Goal: Find specific page/section: Find specific page/section

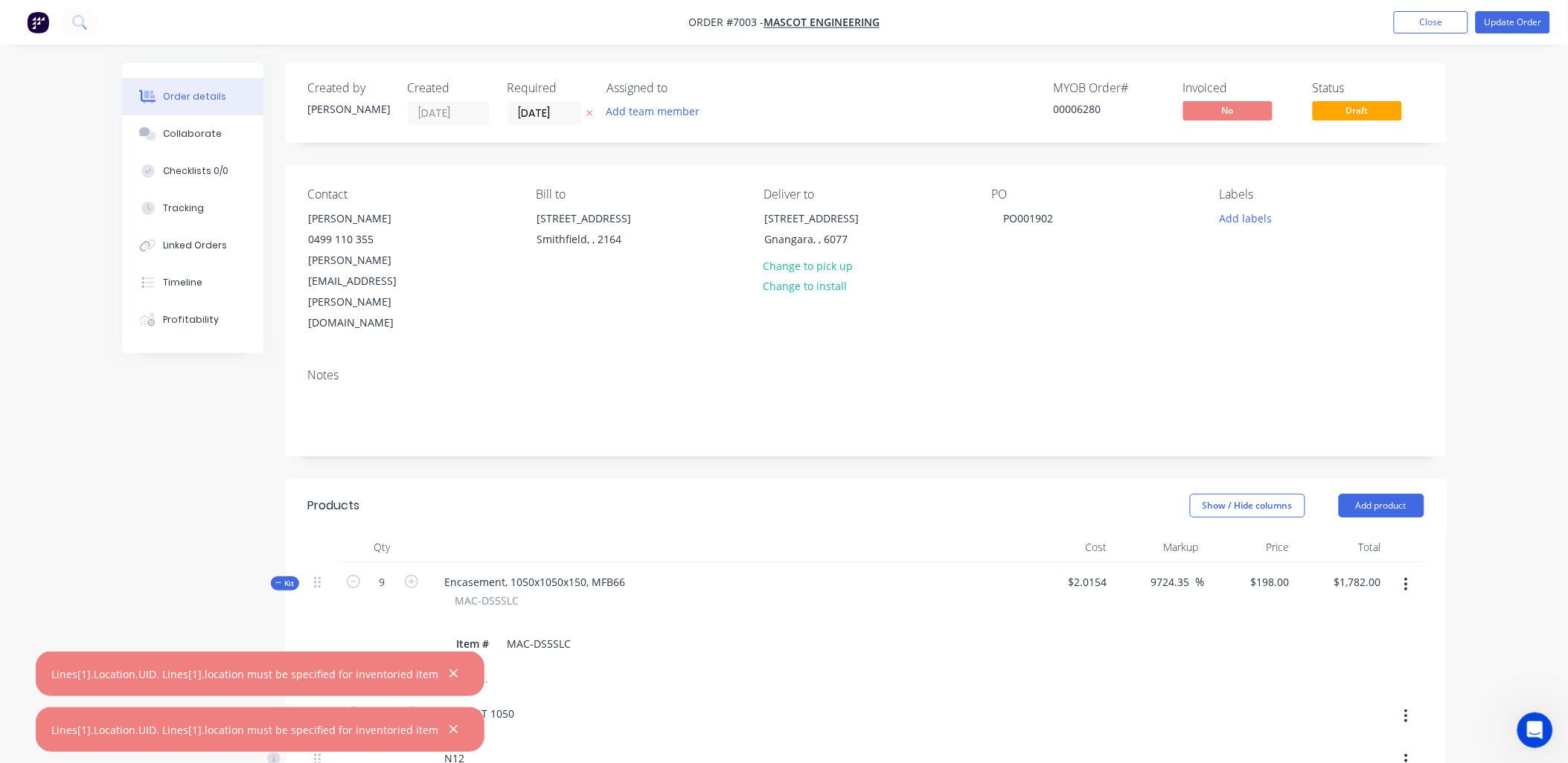
click at [1354, 110] on span "Draft" at bounding box center [1357, 111] width 89 height 19
click at [1414, 25] on button "Close" at bounding box center [1431, 22] width 75 height 22
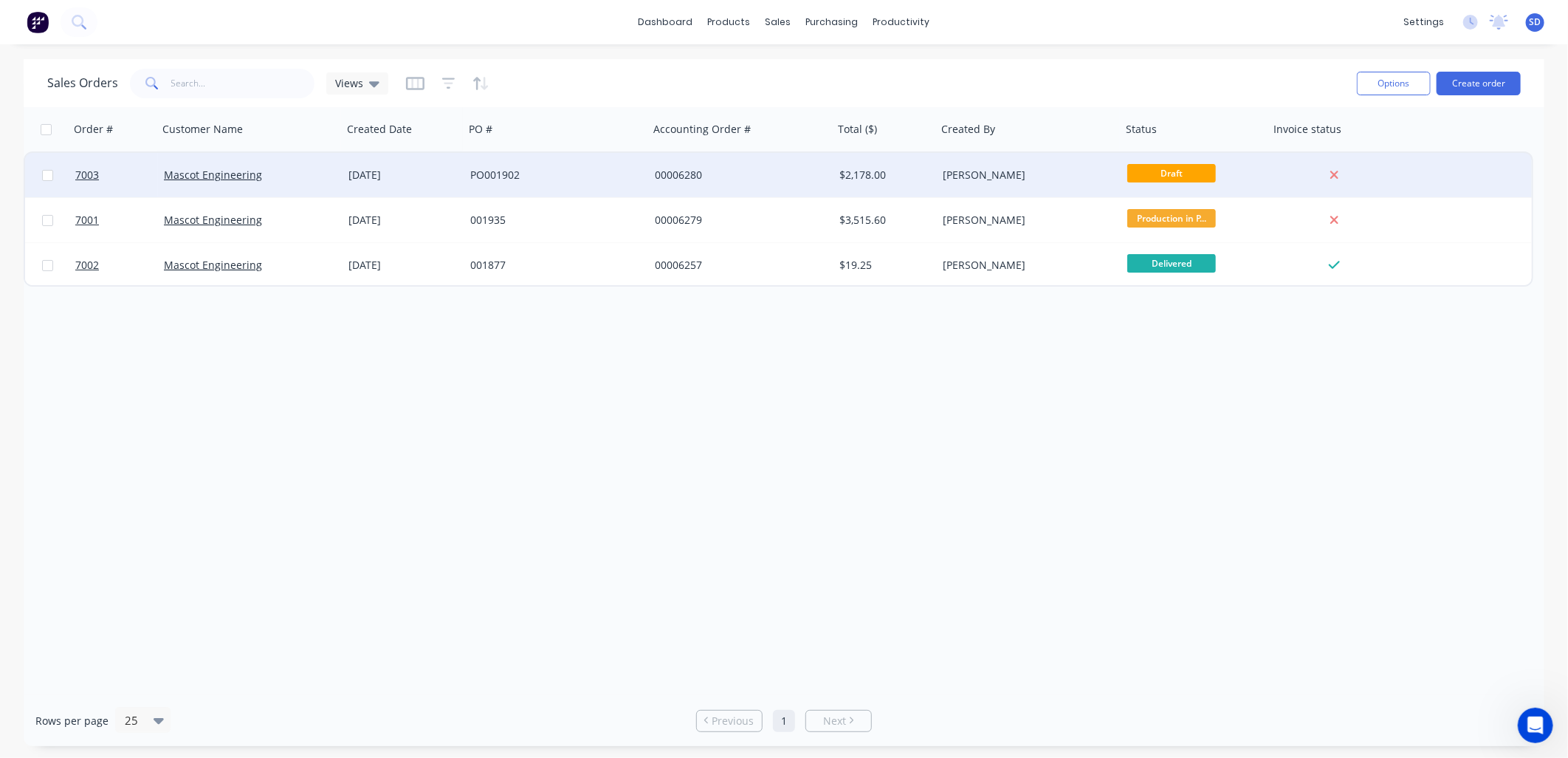
click at [1199, 170] on span "Draft" at bounding box center [1172, 174] width 89 height 19
click at [1161, 168] on span "Draft" at bounding box center [1172, 174] width 89 height 19
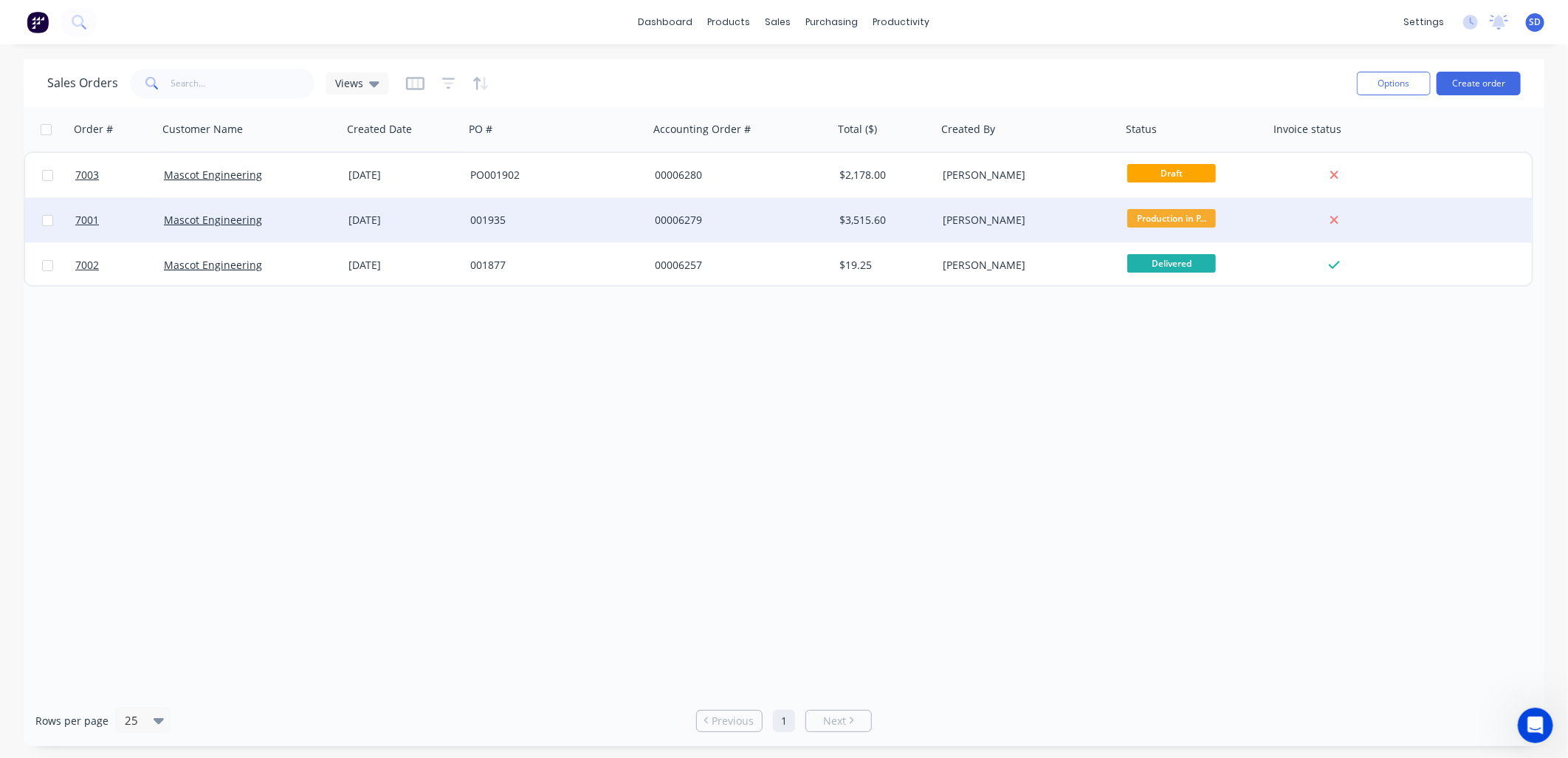
click at [1167, 224] on span "Production in P..." at bounding box center [1172, 218] width 89 height 19
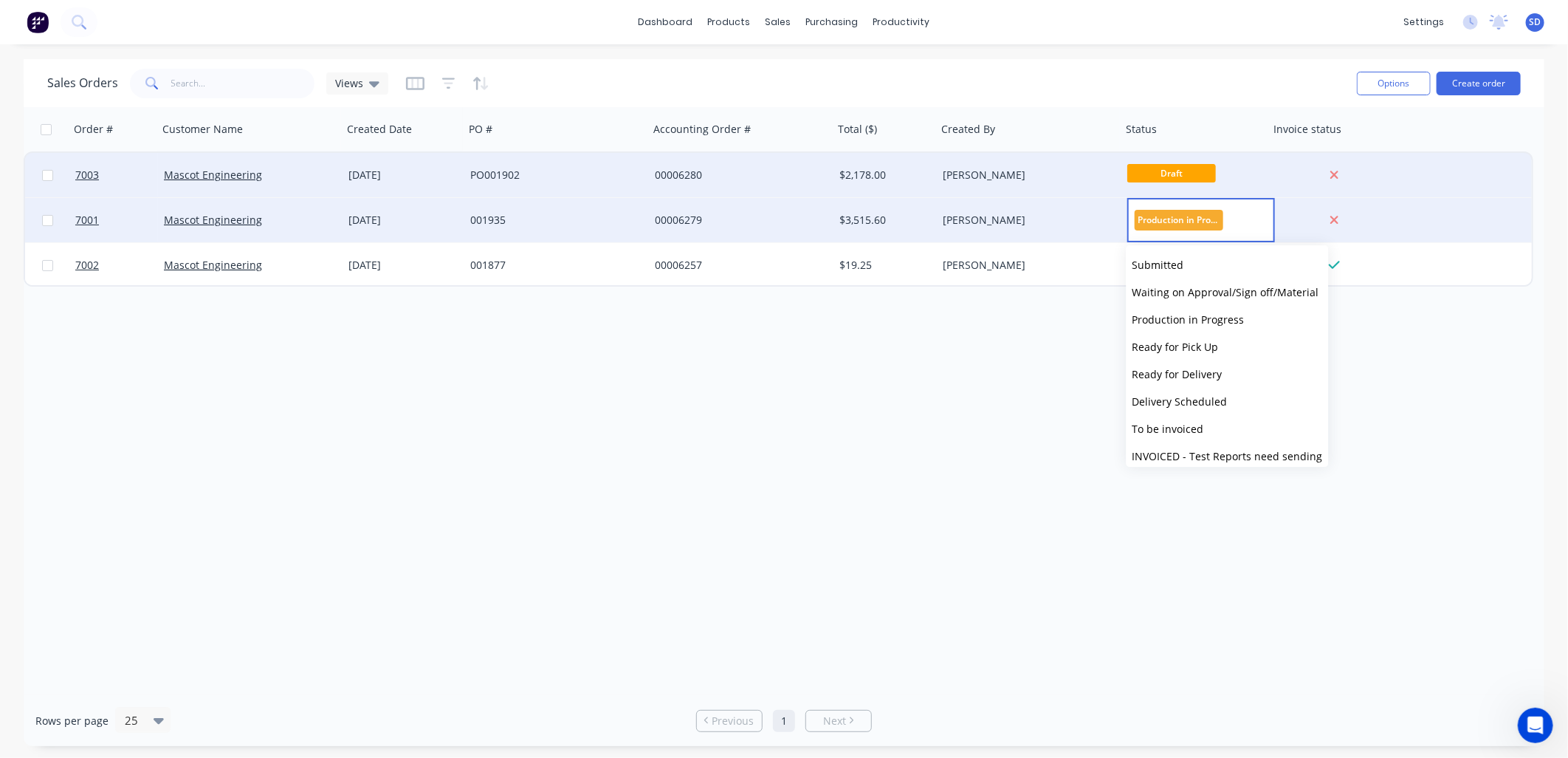
click at [1171, 169] on span "Draft" at bounding box center [1172, 174] width 89 height 19
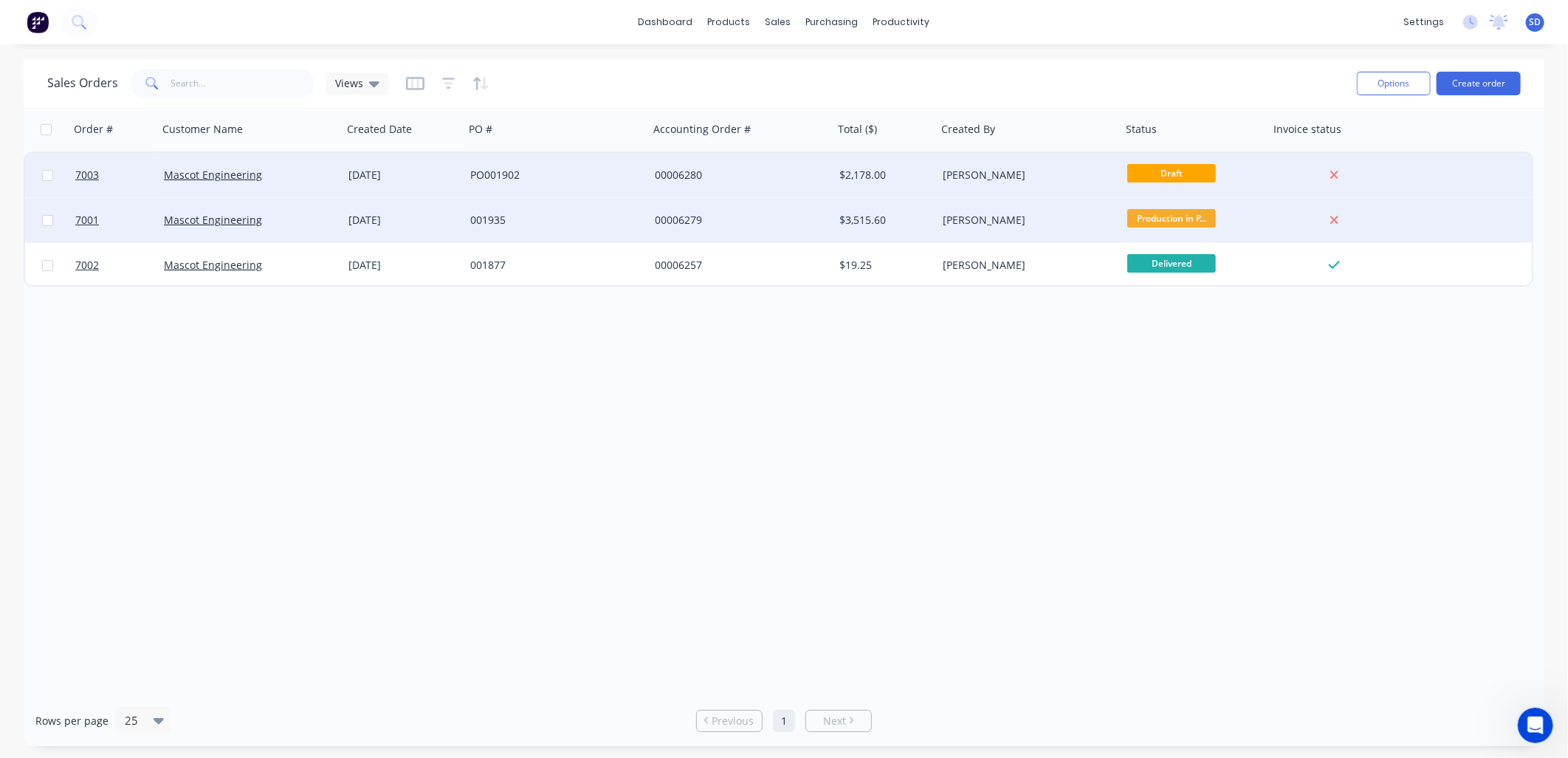
click at [631, 165] on div "PO001902" at bounding box center [557, 175] width 185 height 44
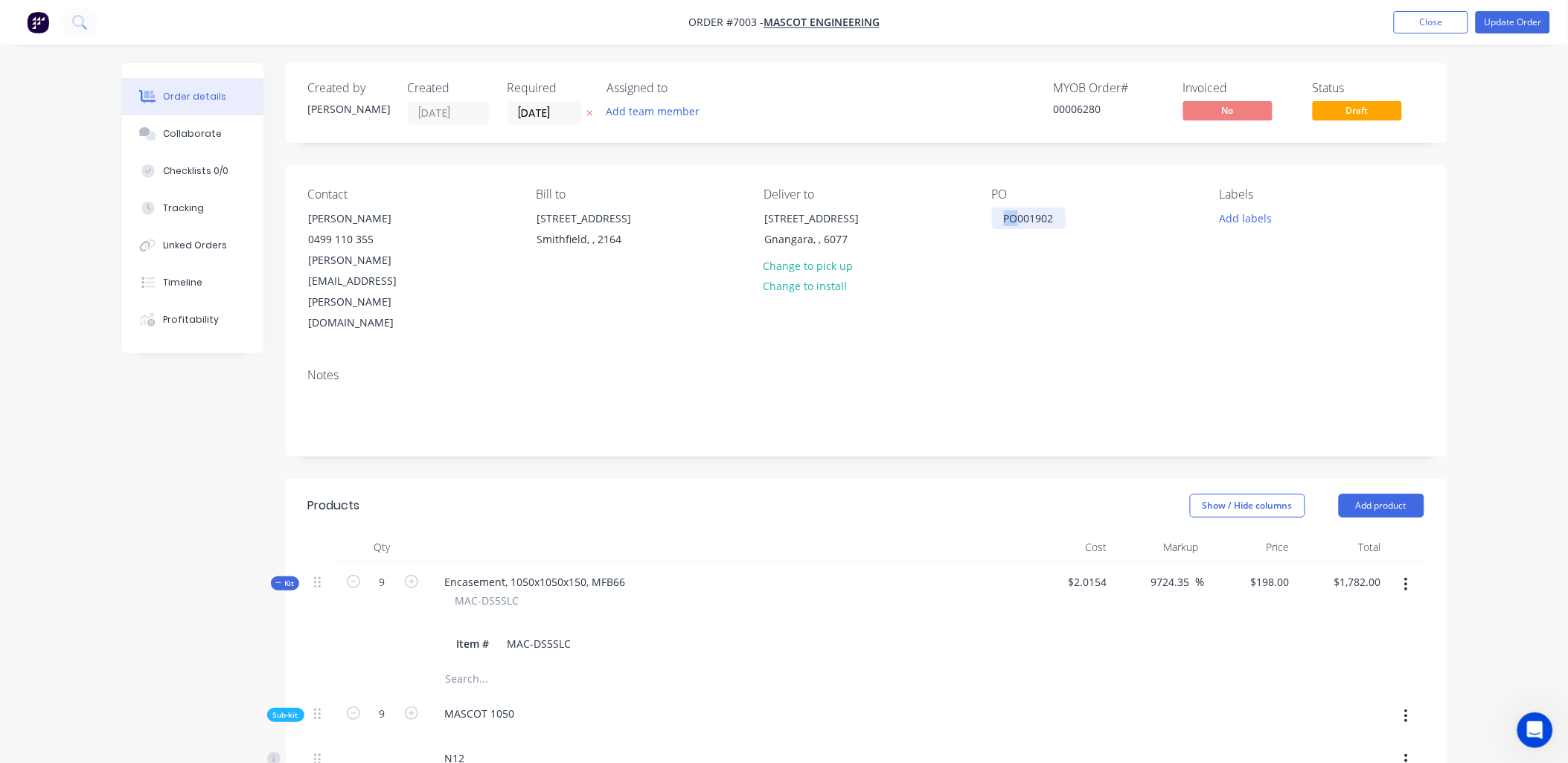
drag, startPoint x: 1016, startPoint y: 217, endPoint x: 1000, endPoint y: 216, distance: 16.0
click at [1000, 216] on div "PO001902" at bounding box center [1028, 218] width 74 height 21
click at [1503, 12] on button "Update Order" at bounding box center [1512, 22] width 75 height 22
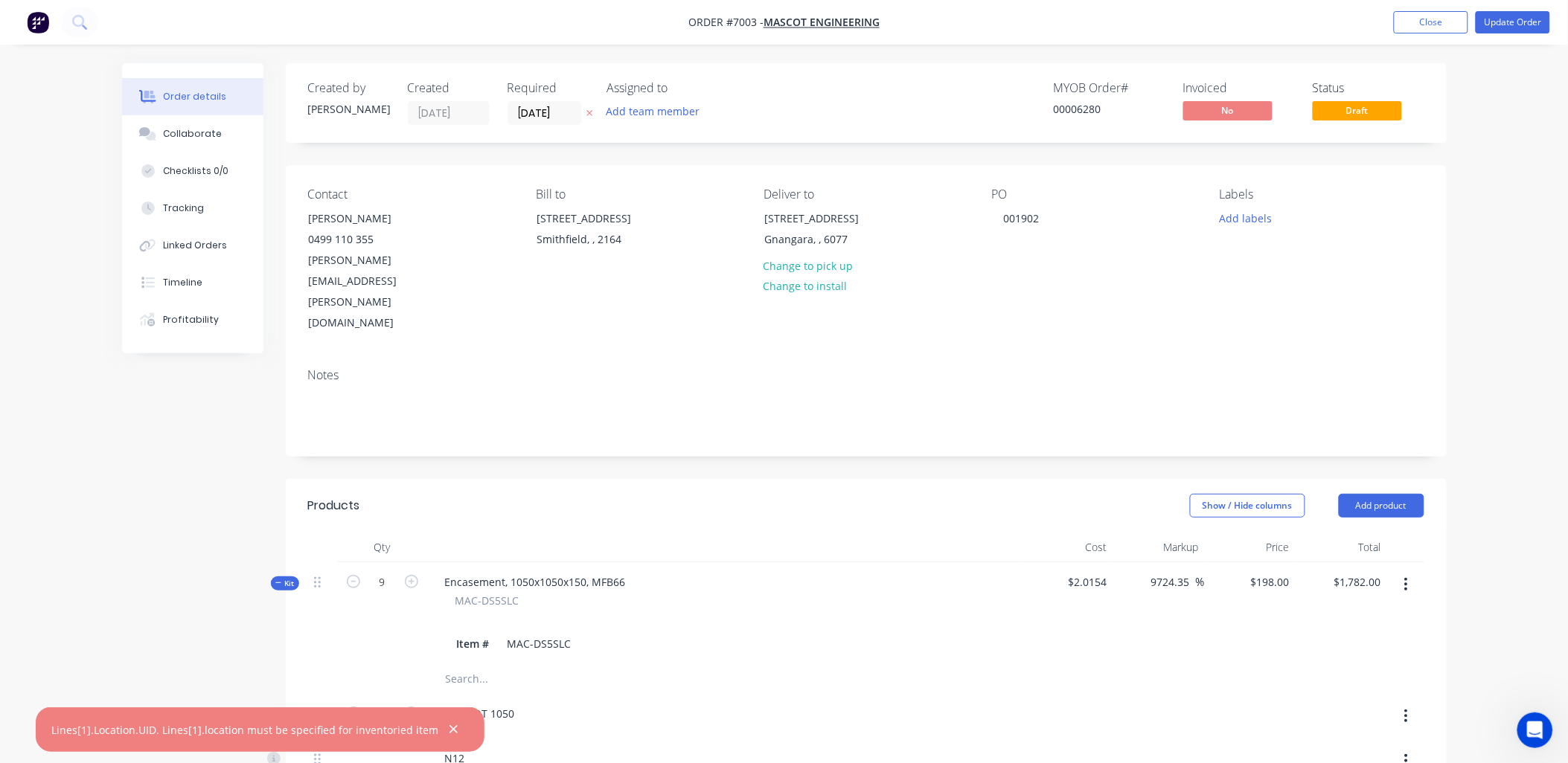
click at [1415, 25] on button "Close" at bounding box center [1431, 22] width 75 height 22
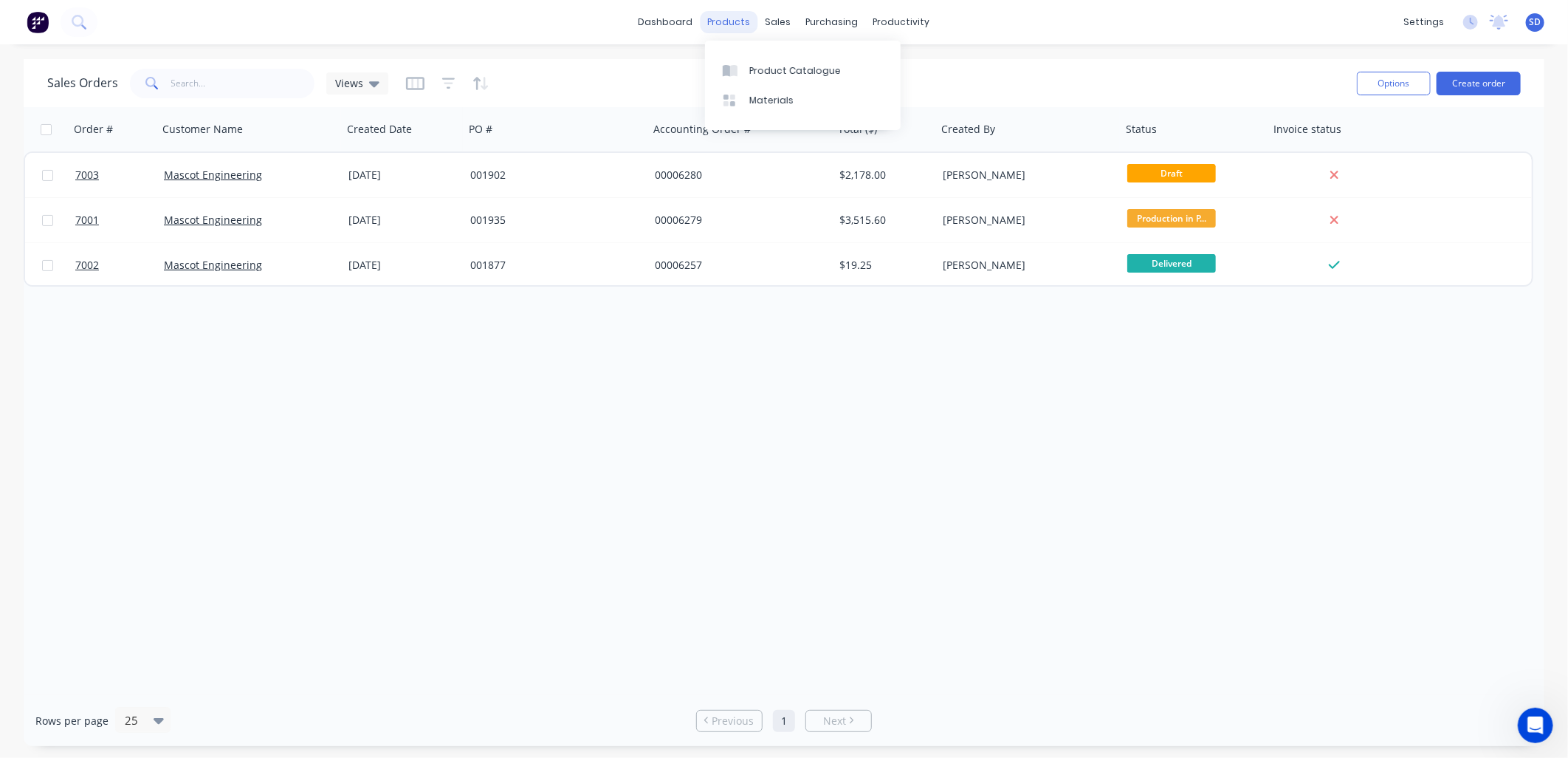
click at [733, 25] on div "products" at bounding box center [730, 22] width 58 height 22
click at [781, 20] on div "sales" at bounding box center [779, 22] width 41 height 22
click at [810, 61] on link "Sales Orders" at bounding box center [857, 70] width 196 height 30
click at [892, 26] on div "productivity" at bounding box center [902, 22] width 72 height 22
click at [910, 18] on div "productivity" at bounding box center [902, 22] width 72 height 22
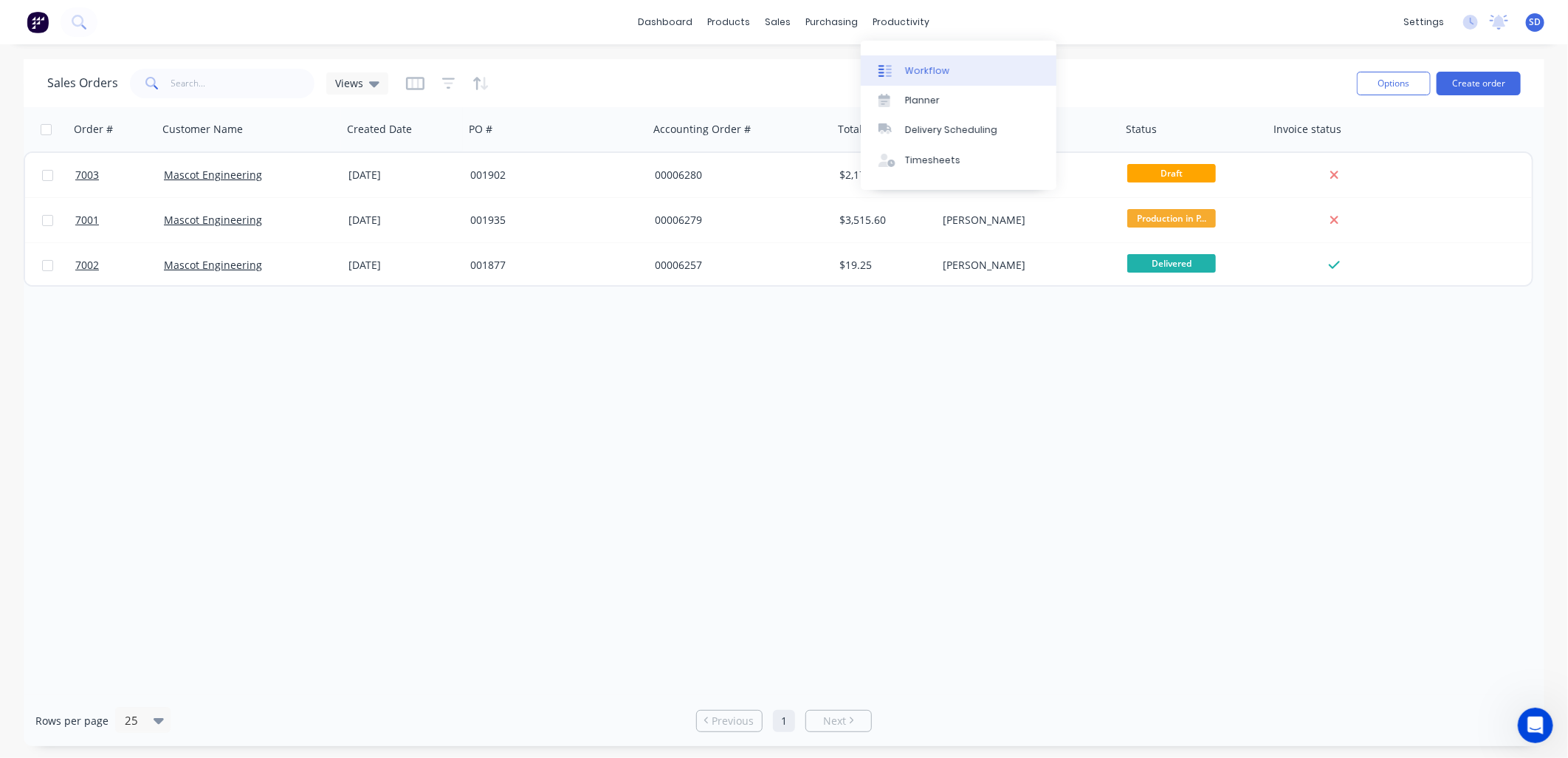
click at [924, 69] on div "Workflow" at bounding box center [927, 71] width 44 height 14
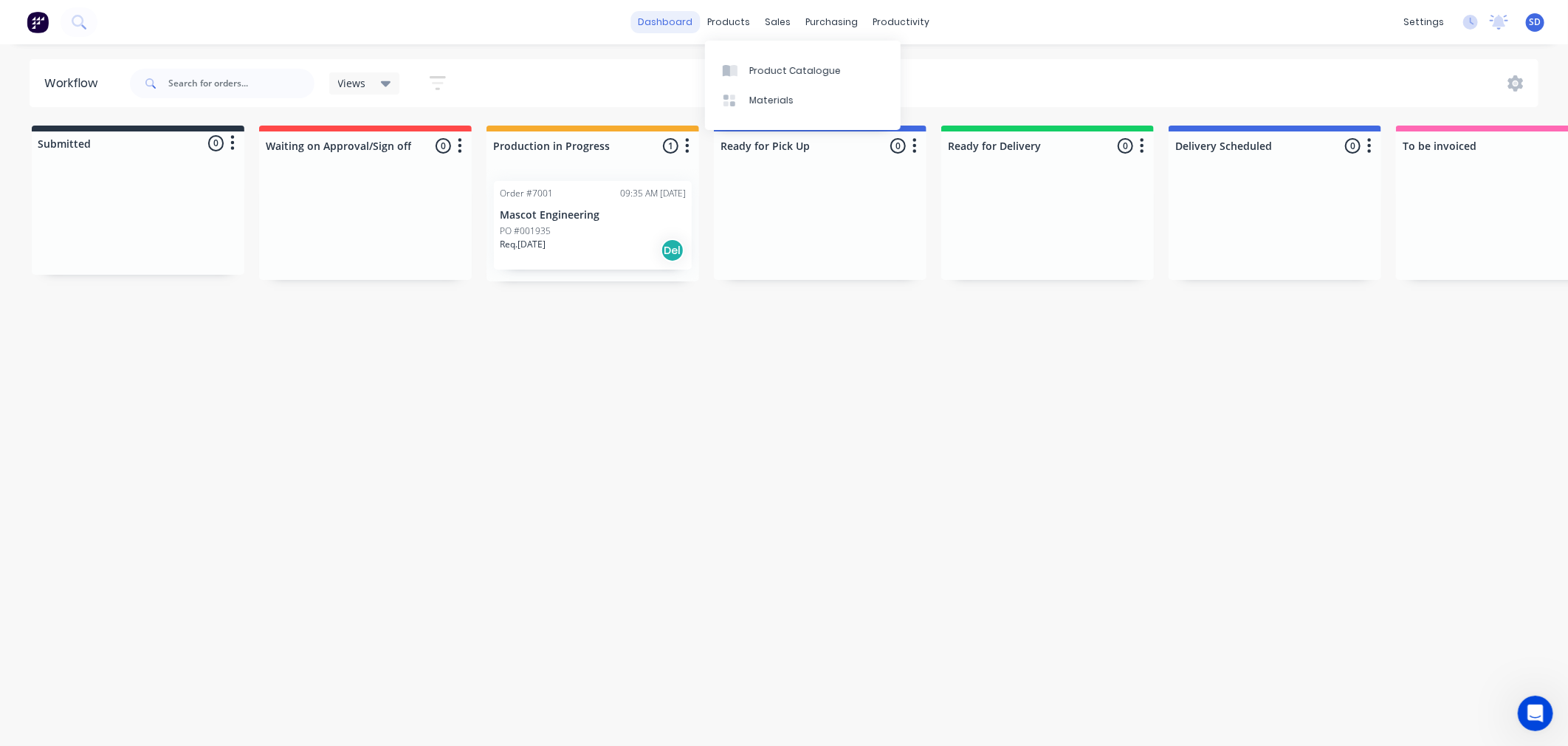
click at [683, 25] on link "dashboard" at bounding box center [667, 22] width 70 height 22
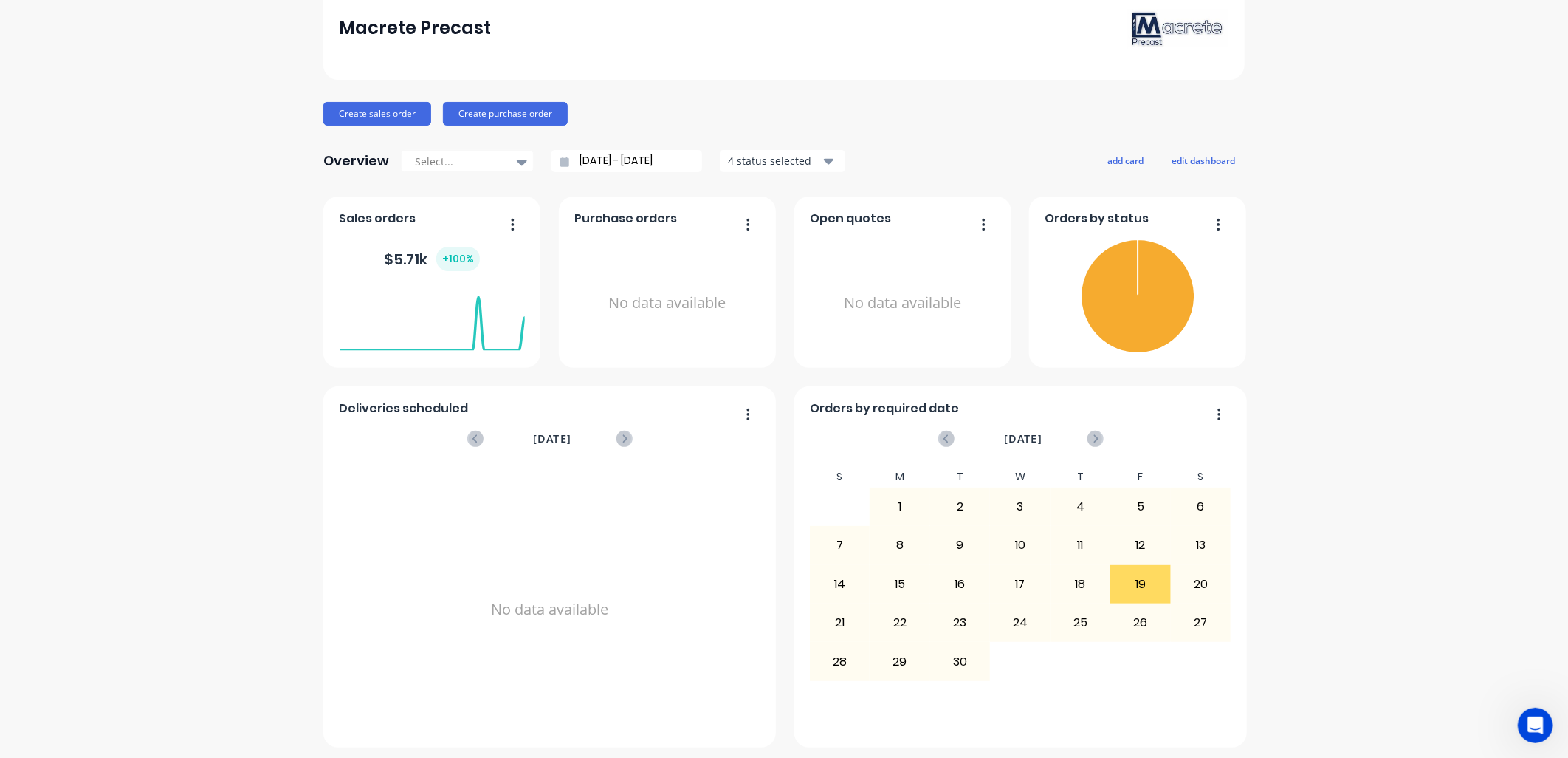
scroll to position [86, 0]
